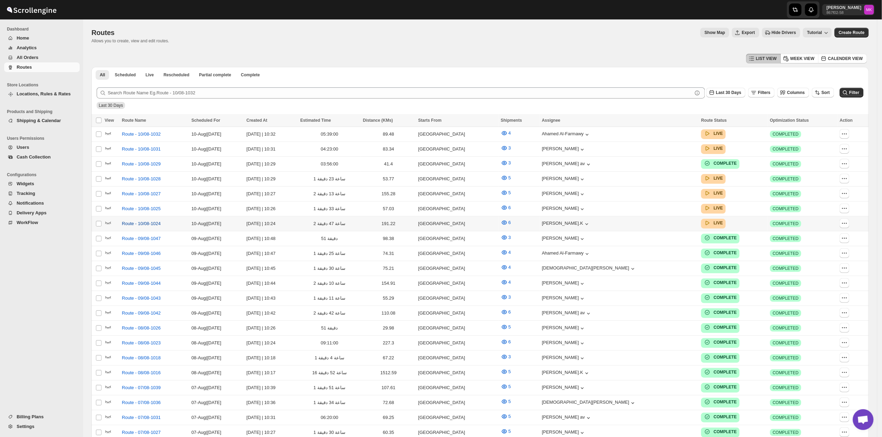
click at [125, 220] on span "Route - 10/08-1024" at bounding box center [141, 223] width 39 height 7
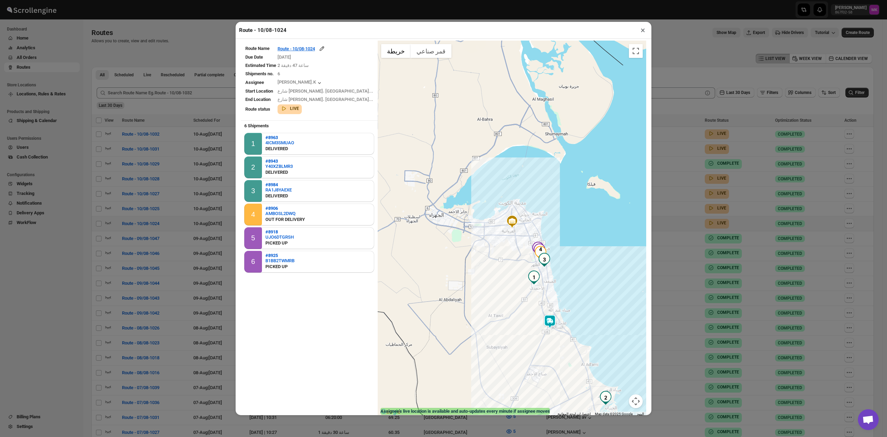
click at [707, 62] on div "Route - 10/08-1024 × Route Name Route - 10/08-1024 Due Date 8/10/2025 Estimated…" at bounding box center [443, 218] width 887 height 437
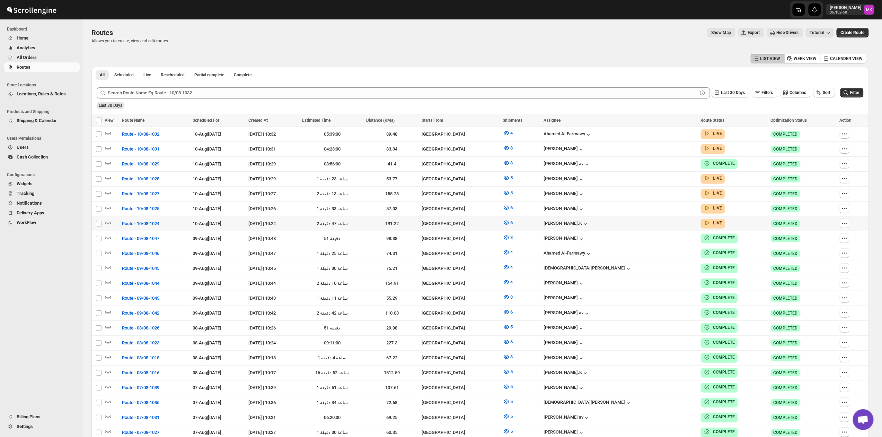
click at [21, 157] on span "Cash Collection" at bounding box center [32, 156] width 31 height 5
